Goal: Find specific page/section: Find specific page/section

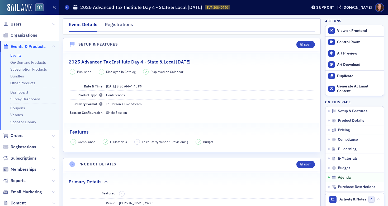
scroll to position [974, 0]
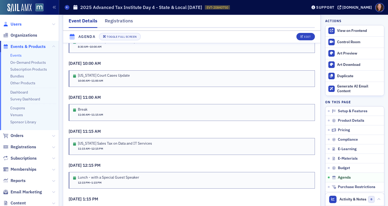
click at [19, 25] on span "Users" at bounding box center [16, 24] width 11 height 6
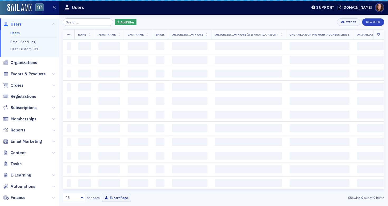
click at [76, 23] on input "search" at bounding box center [88, 21] width 50 height 7
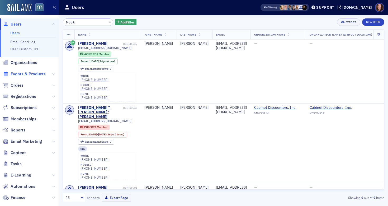
type input "MSBA"
click at [34, 73] on span "Events & Products" at bounding box center [28, 74] width 35 height 6
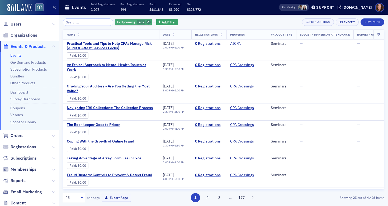
click at [146, 20] on span "button" at bounding box center [148, 22] width 5 height 5
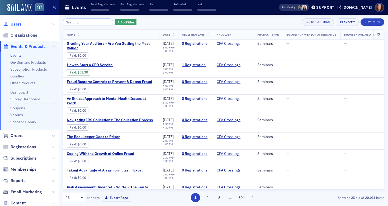
click at [19, 23] on span "Users" at bounding box center [16, 24] width 11 height 6
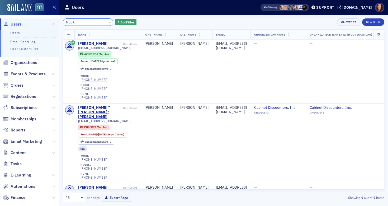
click at [70, 22] on input "MSBA" at bounding box center [88, 21] width 50 height 7
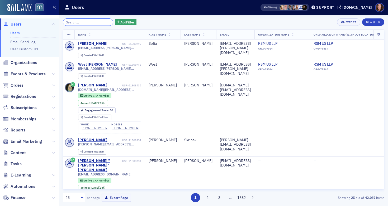
click at [80, 21] on input "search" at bounding box center [88, 21] width 50 height 7
click at [96, 21] on input "search" at bounding box center [88, 21] width 50 height 7
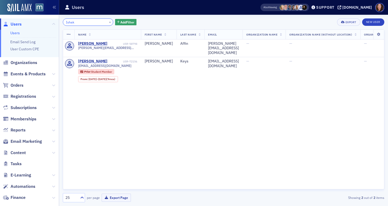
type input "Ishak"
